Goal: Task Accomplishment & Management: Complete application form

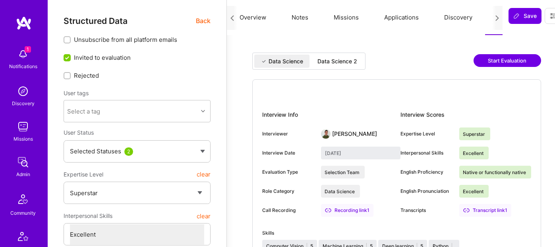
select select "7"
select select "IL"
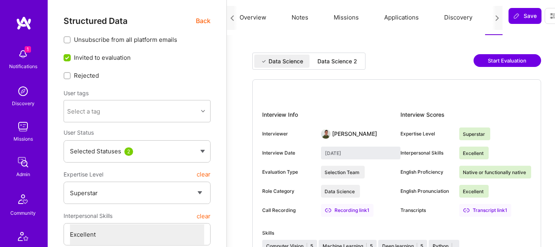
select select "Right Now"
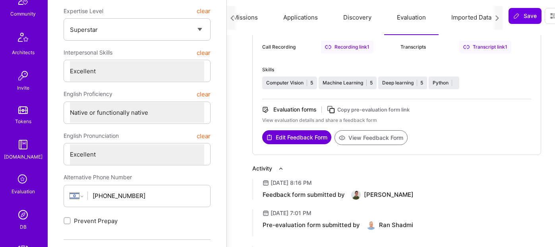
scroll to position [230, 0]
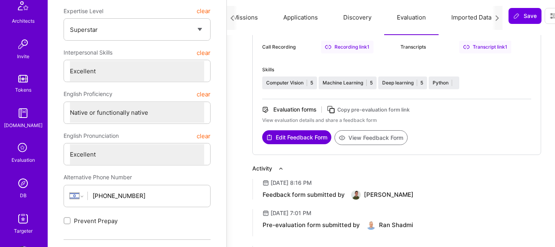
click at [20, 181] on img at bounding box center [23, 183] width 16 height 16
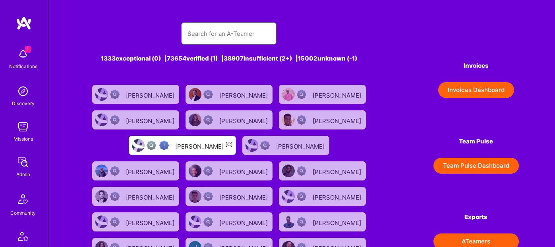
click at [219, 31] on input "text" at bounding box center [229, 33] width 83 height 20
paste input "Mohamed Rahmouni"
type input "Mohamed Rahmouni"
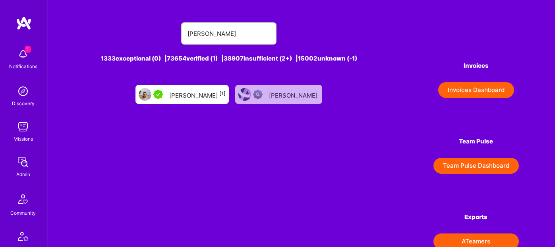
click at [202, 91] on div "Mohamed Rahmouni [1]" at bounding box center [197, 94] width 56 height 10
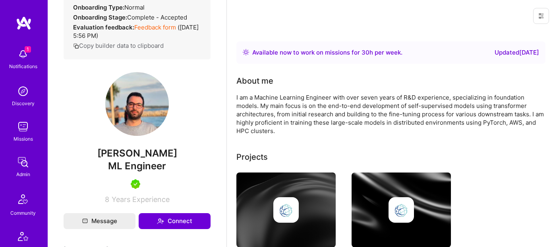
scroll to position [144, 0]
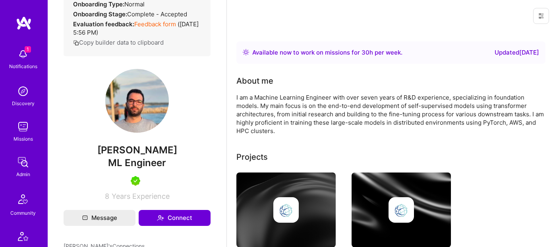
click at [150, 168] on span "ML Engineer" at bounding box center [137, 163] width 58 height 12
copy span "ML Engineer"
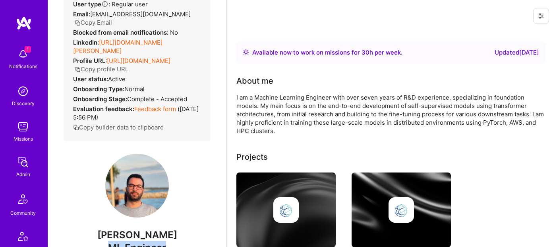
scroll to position [44, 0]
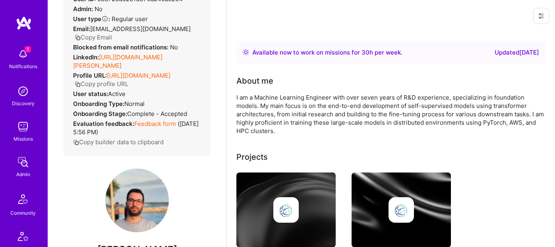
drag, startPoint x: 101, startPoint y: 57, endPoint x: 118, endPoint y: 66, distance: 19.4
click at [118, 66] on div "LinkedIn: https://linkedin.com/in/mohamed-rahmouni" at bounding box center [137, 61] width 128 height 17
copy div "https://linkedin.com/in/mohamed-rahmouni"
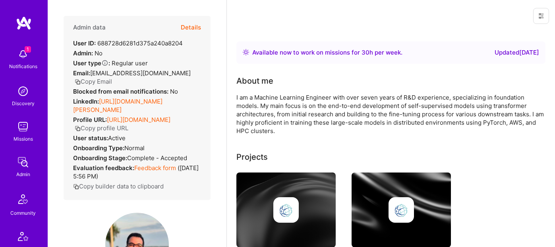
click at [192, 29] on button "Details" at bounding box center [191, 27] width 20 height 23
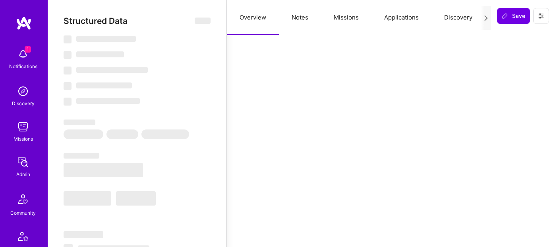
type textarea "x"
select select "Right Now"
select select "5"
select select "7"
select select "6"
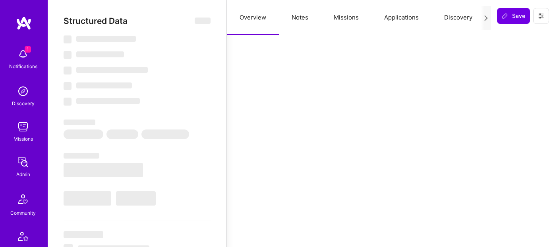
select select "6"
select select "FR"
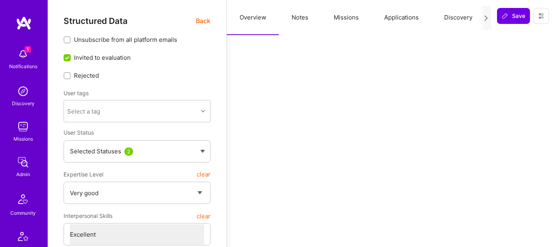
click at [294, 18] on button "Notes" at bounding box center [300, 17] width 42 height 35
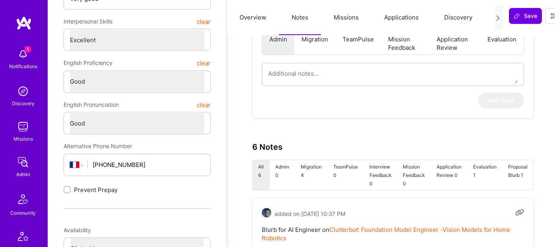
scroll to position [193, 0]
click at [312, 72] on textarea at bounding box center [393, 74] width 250 height 20
paste textarea "This is a summary of Mohamed’s application to the AI Guild. Mohamed is a Machin…"
type textarea "x"
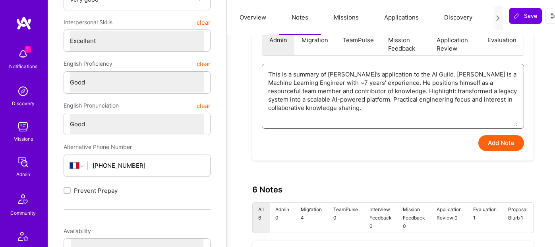
type textarea "This is a summary of Mohamed’s application to the AI Guild. Mohamed is a Machin…"
click at [491, 144] on button "Add Note" at bounding box center [502, 143] width 46 height 16
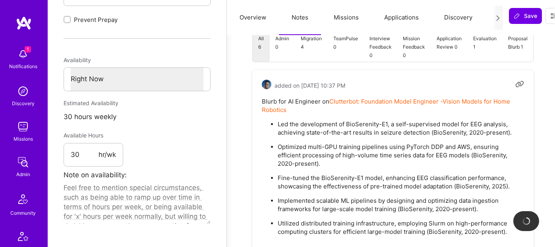
type textarea "x"
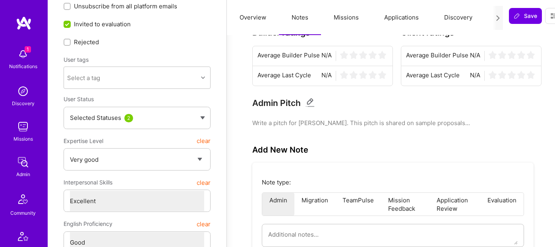
scroll to position [0, 0]
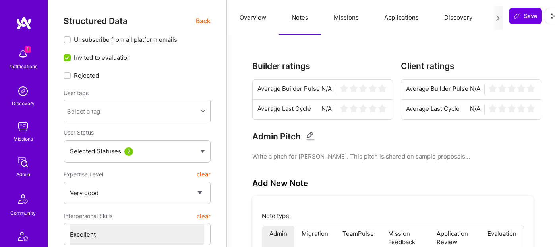
click at [494, 23] on div at bounding box center [498, 18] width 10 height 24
click at [496, 16] on icon at bounding box center [498, 18] width 6 height 6
click at [501, 18] on div at bounding box center [498, 18] width 10 height 24
click at [497, 18] on icon at bounding box center [498, 18] width 6 height 6
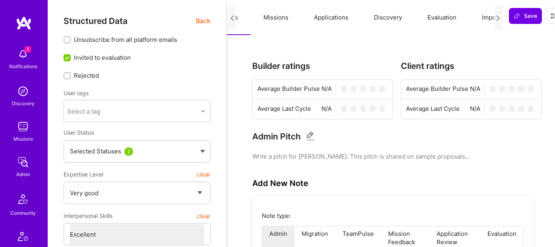
scroll to position [0, 80]
click at [435, 17] on button "Evaluation" at bounding box center [432, 17] width 54 height 35
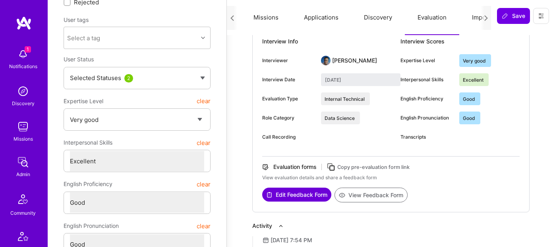
scroll to position [78, 0]
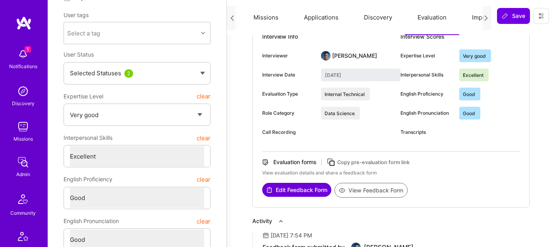
click at [382, 190] on button "View Feedback Form" at bounding box center [371, 189] width 73 height 15
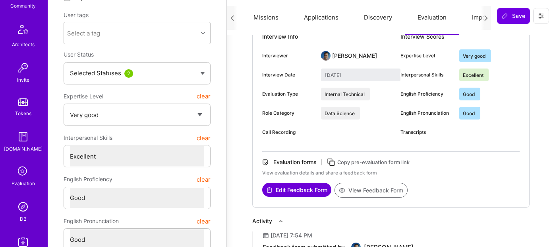
scroll to position [252, 0]
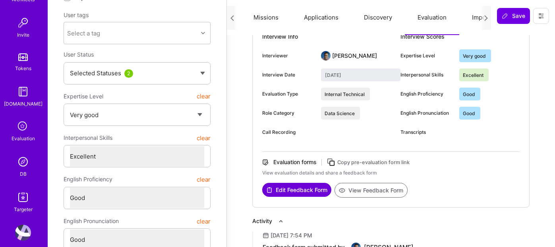
click at [20, 162] on img at bounding box center [23, 161] width 16 height 16
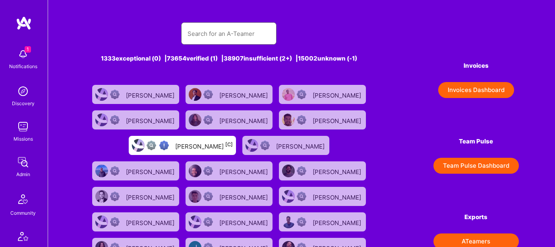
click at [215, 30] on input "text" at bounding box center [229, 33] width 83 height 20
paste input "Alex Smirnoff"
type input "Alex Smirnoff"
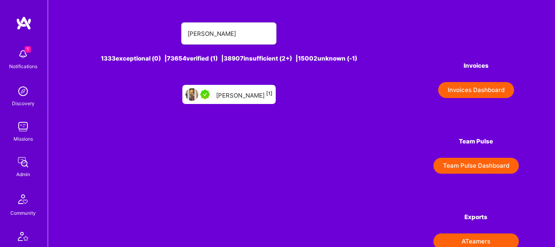
click at [234, 99] on div "Alex Smirnoff [1]" at bounding box center [244, 94] width 56 height 10
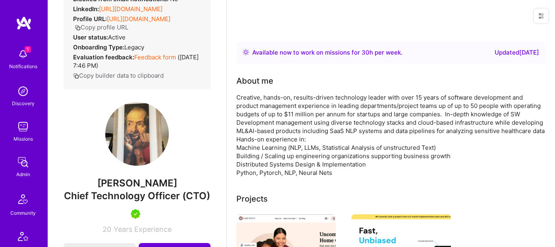
scroll to position [118, 0]
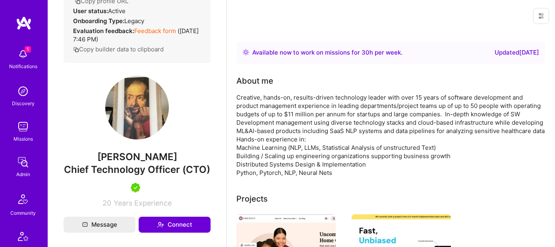
click at [130, 175] on span "Chief Technology Officer (CTO)" at bounding box center [137, 169] width 146 height 12
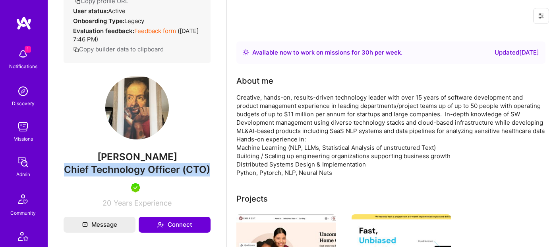
click at [130, 175] on span "Chief Technology Officer (CTO)" at bounding box center [137, 169] width 146 height 12
copy span "Chief Technology Officer (CTO)"
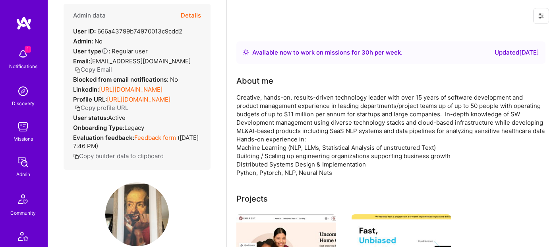
click at [101, 88] on link "https://linkedin.com/in/alex-smirnoff-34a13135" at bounding box center [131, 89] width 64 height 8
click at [197, 14] on button "Details" at bounding box center [191, 15] width 20 height 23
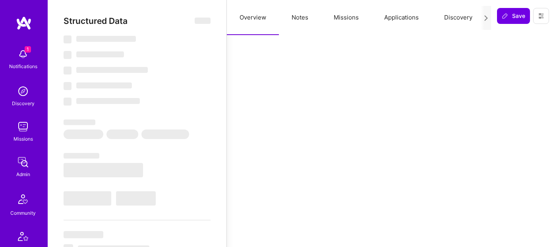
type textarea "x"
select select "Right Now"
select select "7"
select select "4"
select select "6"
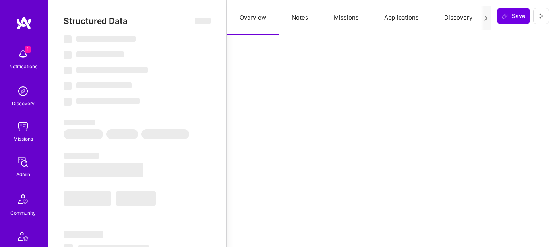
select select "6"
select select "US"
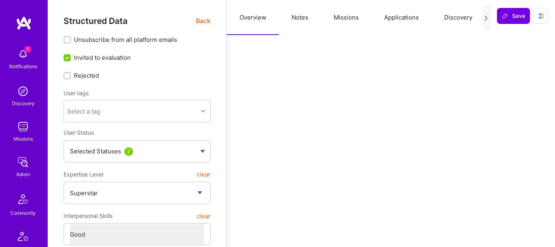
click at [312, 19] on button "Notes" at bounding box center [300, 17] width 42 height 35
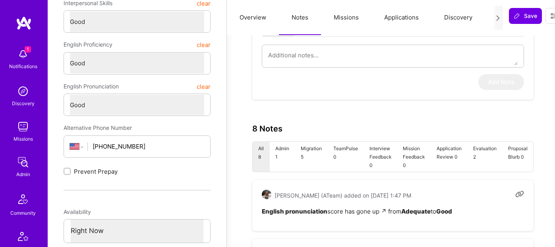
scroll to position [199, 0]
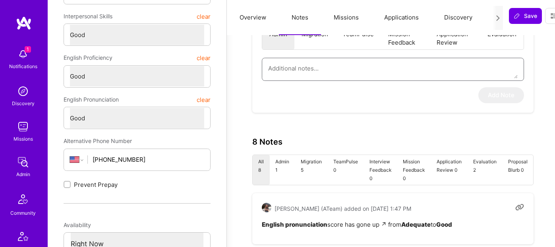
click at [307, 70] on textarea at bounding box center [393, 68] width 250 height 20
paste textarea "This is a summary of Alex’s application to the AI Guild. Alex has 15+ years in …"
type textarea "x"
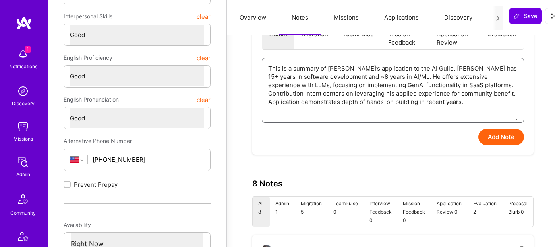
click at [396, 98] on textarea "This is a summary of Alex’s application to the AI Guild. Alex has 15+ years in …" at bounding box center [393, 89] width 250 height 62
type textarea "This is a summary of Alex’s application to the AI Guild. Alex has 15+ years in …"
type textarea "x"
type textarea "This is a summary of Alex’s application to the AI Guild. Alex has 15+ years in …"
type textarea "x"
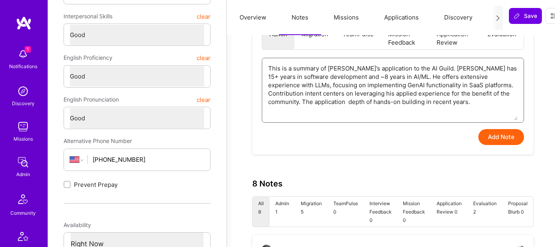
type textarea "This is a summary of Alex’s application to the AI Guild. Alex has 15+ years in …"
type textarea "x"
type textarea "This is a summary of Alex’s application to the AI Guild. Alex has 15+ years in …"
type textarea "x"
type textarea "This is a summary of Alex’s application to the AI Guild. Alex has 15+ years in …"
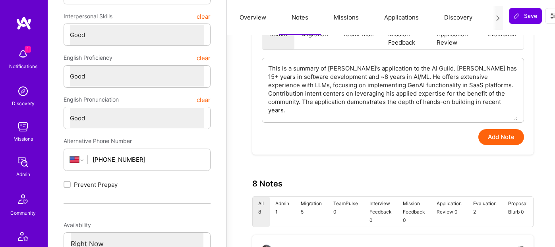
click at [497, 138] on button "Add Note" at bounding box center [502, 137] width 46 height 16
type textarea "x"
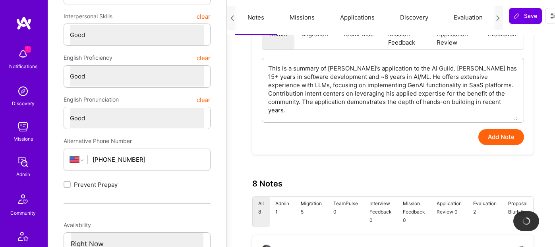
scroll to position [0, 45]
click at [455, 20] on button "Evaluation" at bounding box center [468, 17] width 54 height 35
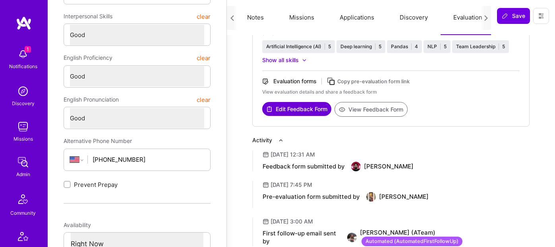
click at [388, 105] on button "View Feedback Form" at bounding box center [371, 109] width 73 height 15
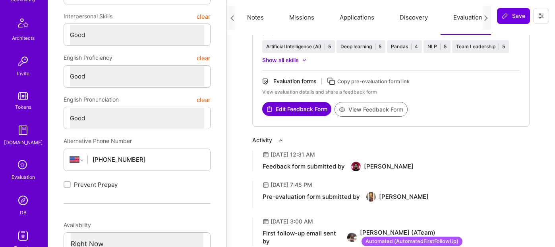
scroll to position [217, 0]
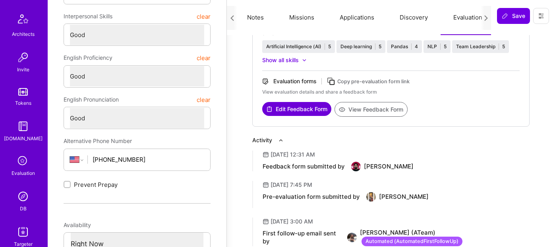
click at [22, 209] on div "DB" at bounding box center [23, 208] width 7 height 8
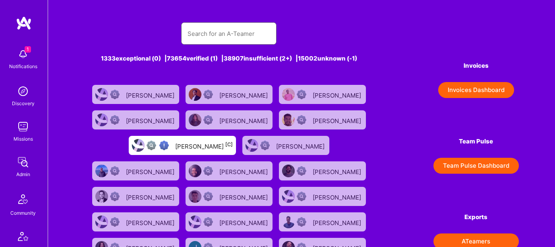
click at [205, 40] on input "text" at bounding box center [229, 33] width 83 height 20
paste input "[PERSON_NAME]"
type input "[PERSON_NAME]"
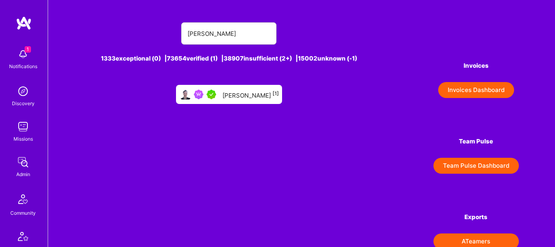
click at [258, 92] on div "Cassius D'Helon [1]" at bounding box center [251, 94] width 56 height 10
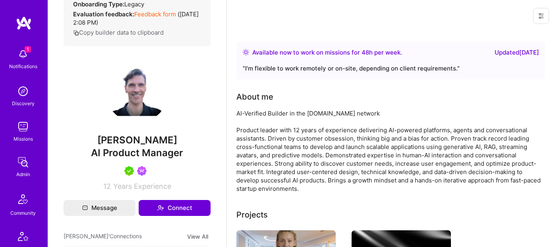
scroll to position [139, 0]
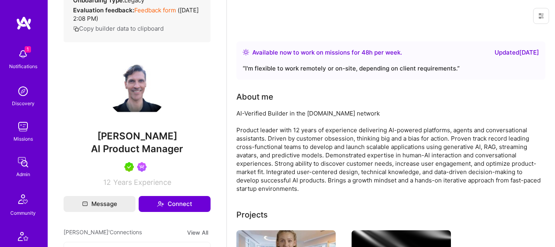
click at [154, 151] on span "AI Product Manager" at bounding box center [137, 149] width 92 height 12
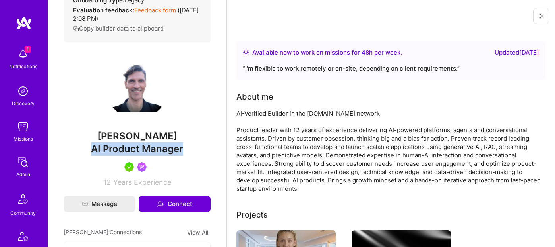
click at [154, 151] on span "AI Product Manager" at bounding box center [137, 149] width 92 height 12
copy span "AI Product Manager"
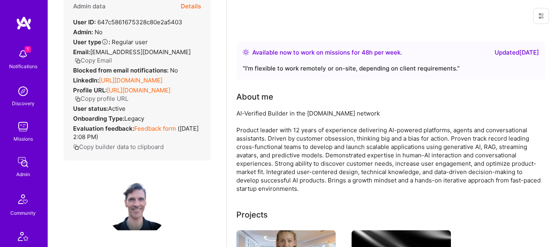
scroll to position [0, 0]
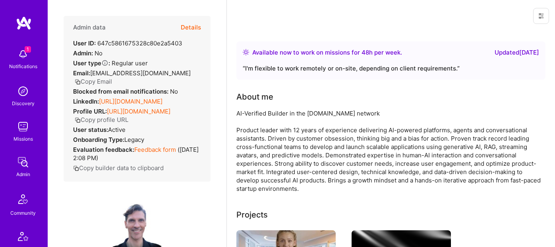
drag, startPoint x: 100, startPoint y: 91, endPoint x: 197, endPoint y: 93, distance: 97.0
click at [197, 93] on div "Admin data Details User ID: 647c5861675328c80e2a5403 Admin: No User type Regula…" at bounding box center [137, 98] width 147 height 165
drag, startPoint x: 197, startPoint y: 93, endPoint x: 100, endPoint y: 92, distance: 96.6
click at [100, 92] on div "Admin data Details User ID: 647c5861675328c80e2a5403 Admin: No User type Regula…" at bounding box center [137, 98] width 147 height 165
copy link "https://linkedin.com/in/cdhelon"
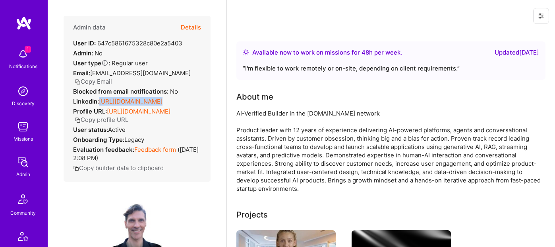
click at [193, 26] on button "Details" at bounding box center [191, 27] width 20 height 23
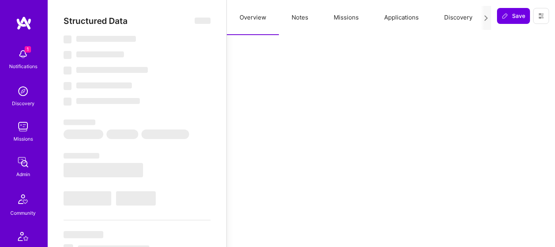
type textarea "x"
select select "Right Now"
select select "5"
select select "7"
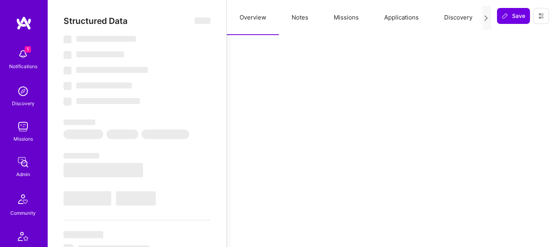
select select "7"
select select "US"
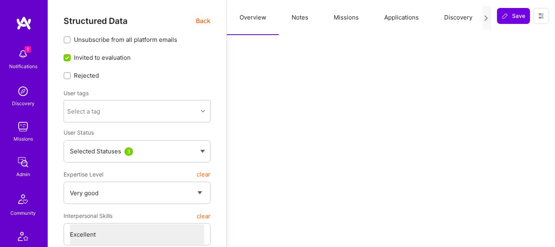
click at [297, 15] on button "Notes" at bounding box center [300, 17] width 42 height 35
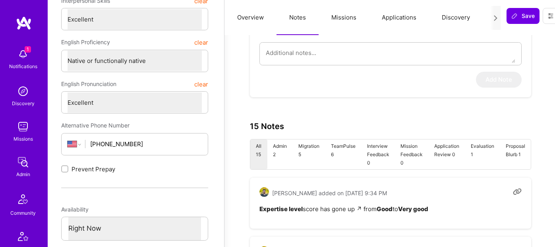
scroll to position [189, 2]
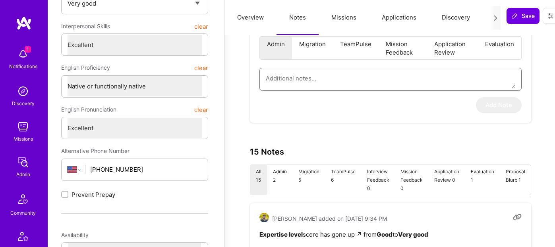
click at [328, 72] on textarea at bounding box center [391, 78] width 250 height 20
paste textarea "This is a summary of Cassius’s application to the AI Guild. Cassius is a produc…"
type textarea "x"
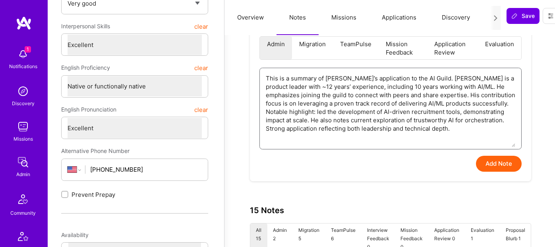
type textarea "This is a summary of Cassius’s application to the AI Guild. Cassius is a produc…"
click at [496, 167] on button "Add Note" at bounding box center [499, 163] width 46 height 16
type textarea "x"
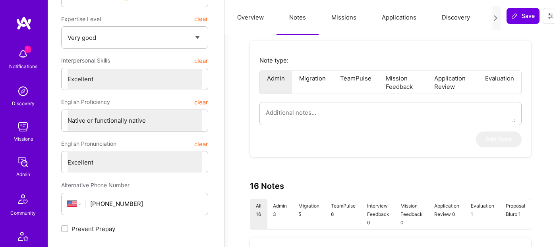
scroll to position [0, 101]
click at [425, 14] on button "Evaluation" at bounding box center [409, 17] width 54 height 35
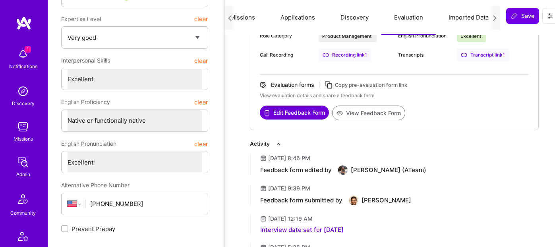
click at [392, 108] on button "View Feedback Form" at bounding box center [368, 112] width 73 height 15
